Goal: Information Seeking & Learning: Learn about a topic

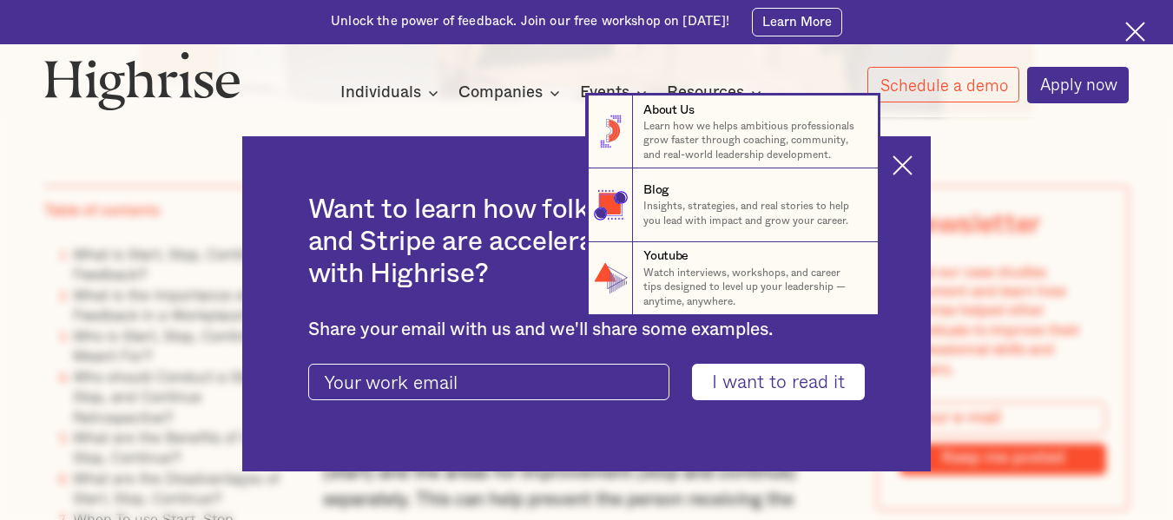
scroll to position [1042, 0]
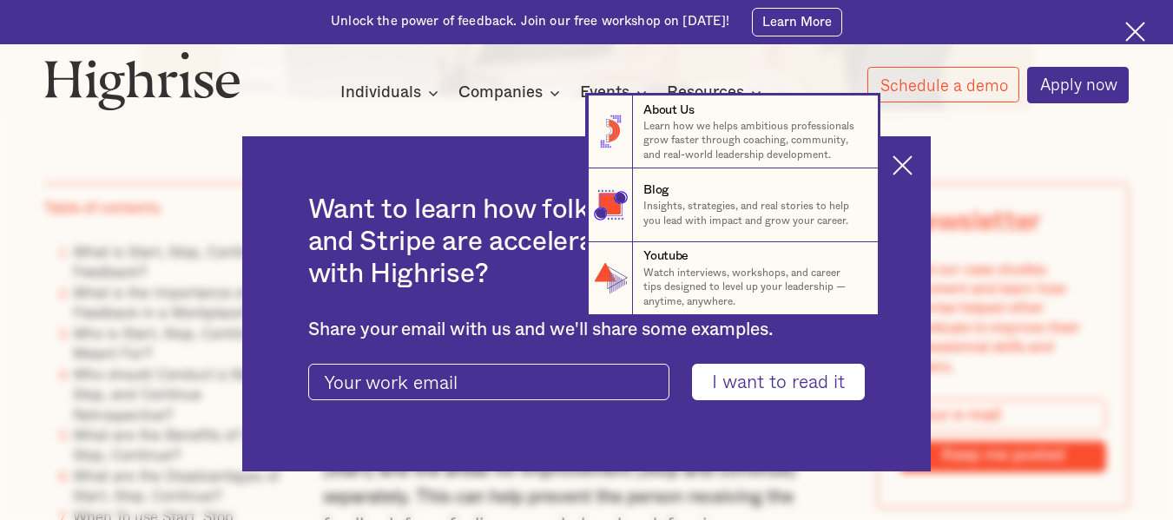
click at [918, 167] on nav "8 About Us Learn how we helps ambitious professionals grow faster through coach…" at bounding box center [586, 206] width 1173 height 220
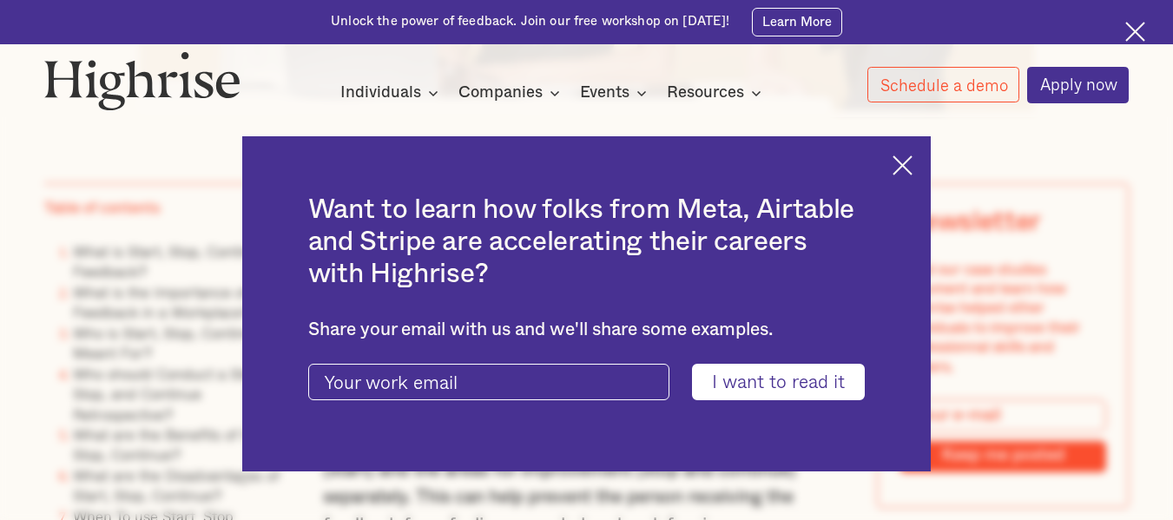
click at [1143, 32] on img at bounding box center [1136, 32] width 20 height 20
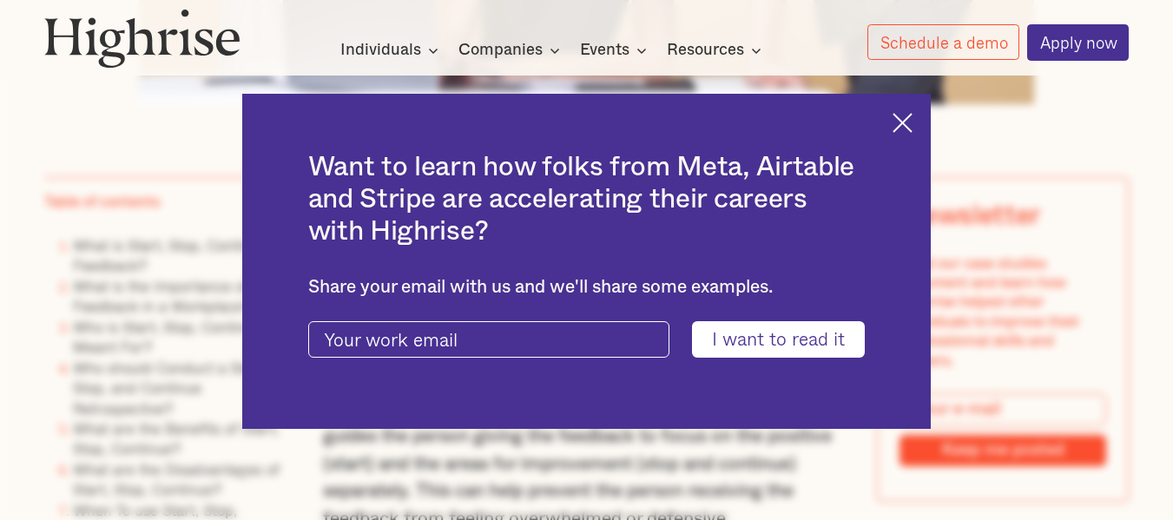
scroll to position [998, 0]
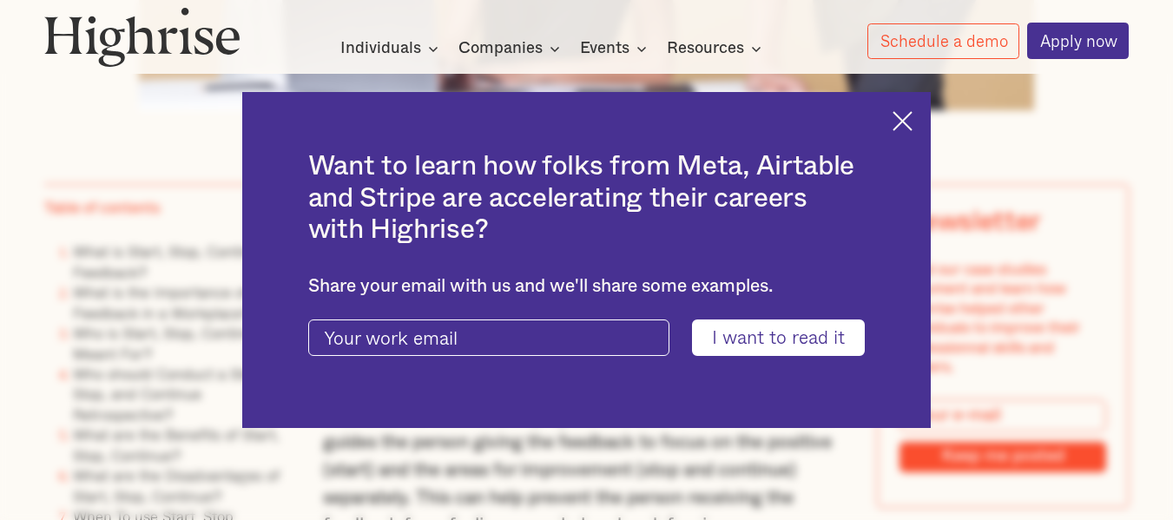
click at [168, 102] on div "Want to learn how folks from Meta, Airtable and Stripe are accelerating their c…" at bounding box center [586, 260] width 1173 height 520
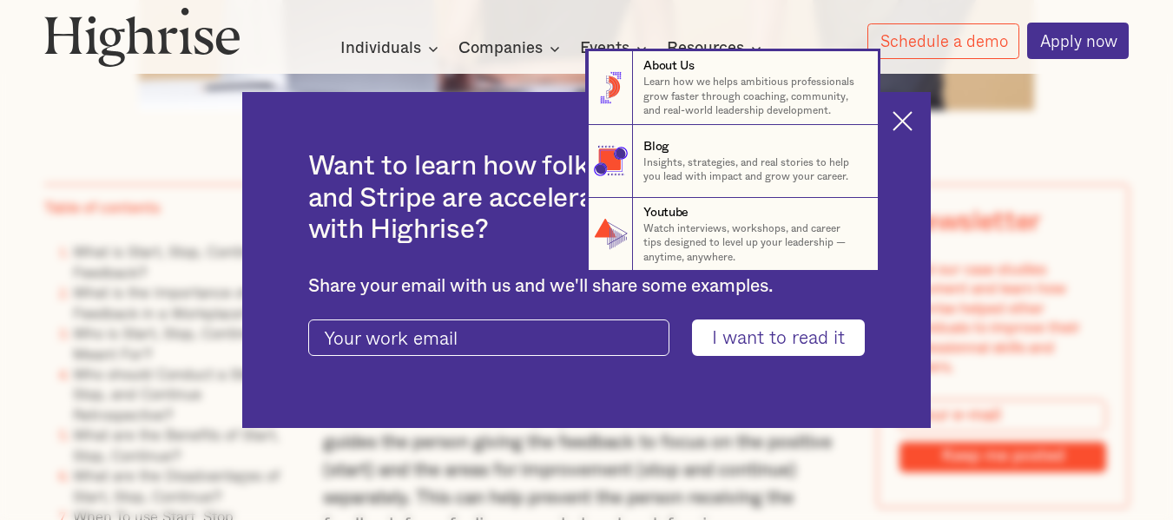
click at [915, 119] on nav "8 About Us Learn how we helps ambitious professionals grow faster through coach…" at bounding box center [586, 161] width 1173 height 220
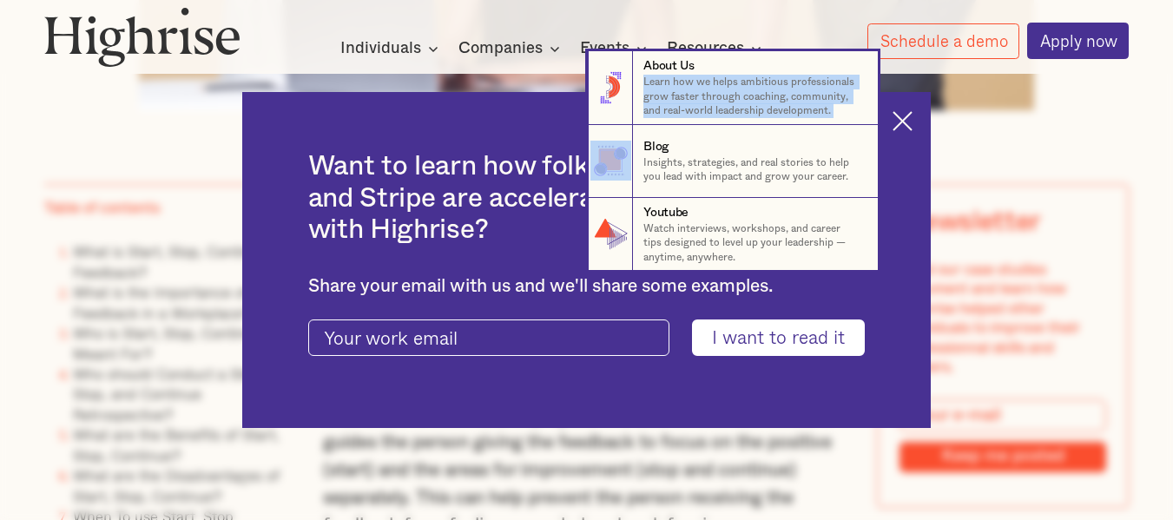
click at [915, 119] on nav "8 About Us Learn how we helps ambitious professionals grow faster through coach…" at bounding box center [586, 161] width 1173 height 220
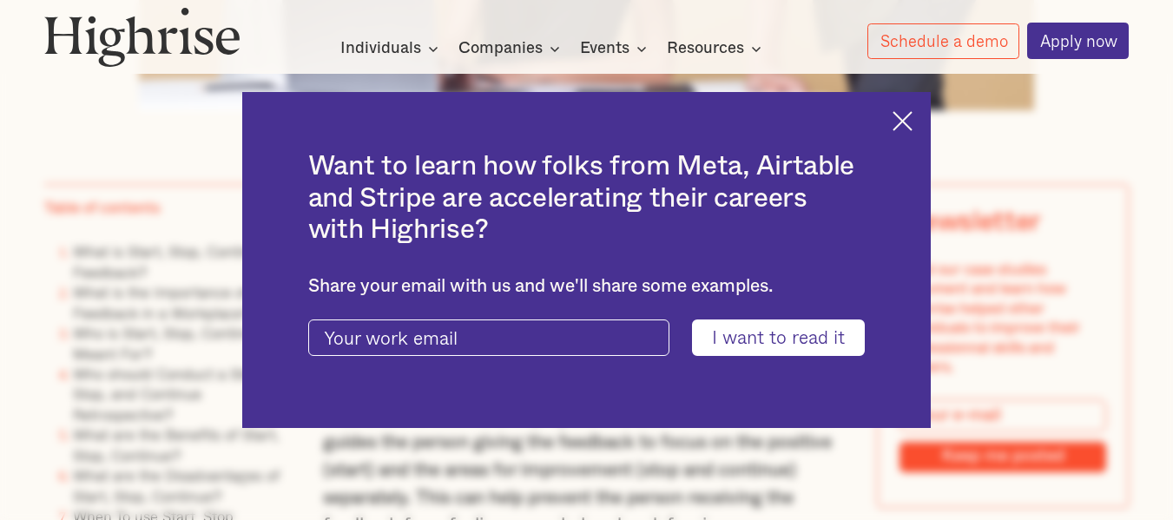
click at [1043, 120] on div "Want to learn how folks from Meta, Airtable and Stripe are accelerating their c…" at bounding box center [586, 260] width 1173 height 520
click at [1044, 118] on div "Want to learn how folks from Meta, Airtable and Stripe are accelerating their c…" at bounding box center [586, 260] width 1173 height 520
click at [909, 122] on img at bounding box center [903, 121] width 20 height 20
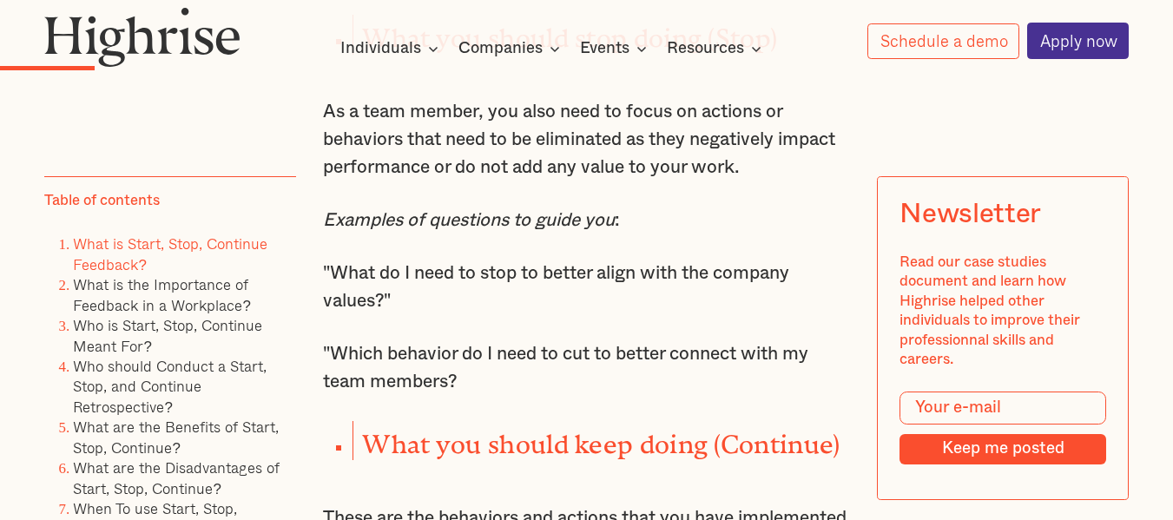
scroll to position [1953, 0]
